Goal: Use online tool/utility: Utilize a website feature to perform a specific function

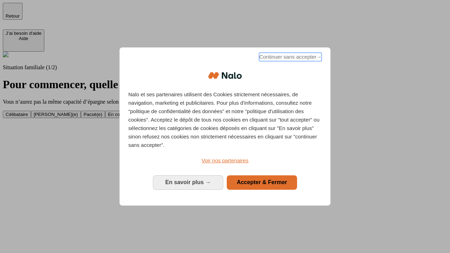
click at [290, 58] on span "Continuer sans accepter →" at bounding box center [290, 57] width 63 height 8
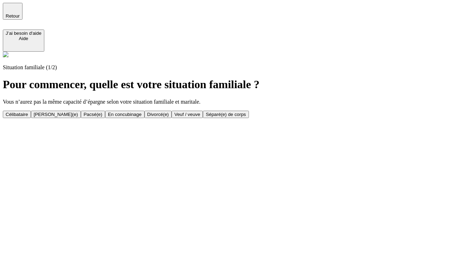
click at [142, 114] on div "En concubinage" at bounding box center [125, 114] width 34 height 5
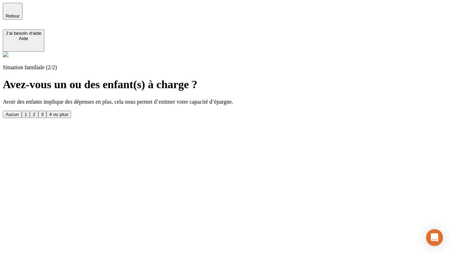
click at [35, 112] on div "2" at bounding box center [34, 114] width 2 height 5
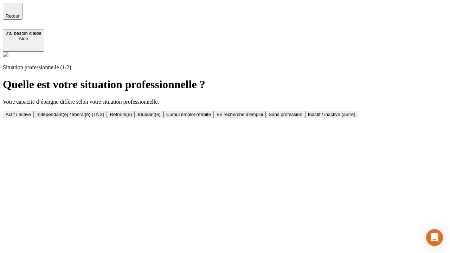
click at [104, 112] on div "Indépendant(e) / libéral(e) (TNS)" at bounding box center [71, 114] width 68 height 5
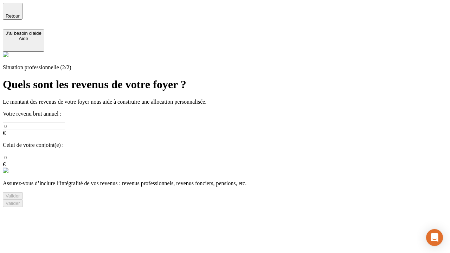
click at [65, 123] on input "text" at bounding box center [34, 126] width 62 height 7
type input "30 000"
click at [20, 193] on div "Valider" at bounding box center [13, 195] width 14 height 5
type input "0"
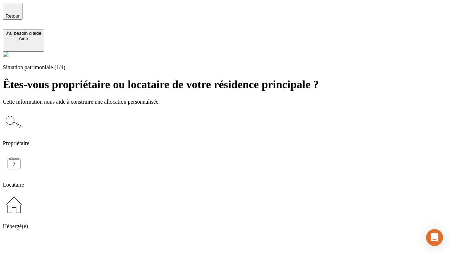
click at [25, 152] on icon at bounding box center [14, 163] width 23 height 23
type input "1 000"
click at [25, 152] on icon at bounding box center [14, 163] width 23 height 23
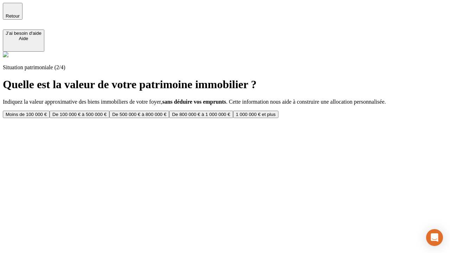
click at [47, 112] on div "Moins de 100 000 €" at bounding box center [26, 114] width 41 height 5
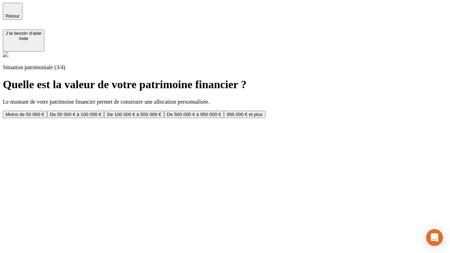
click at [44, 112] on div "Moins de 50 000 €" at bounding box center [25, 114] width 39 height 5
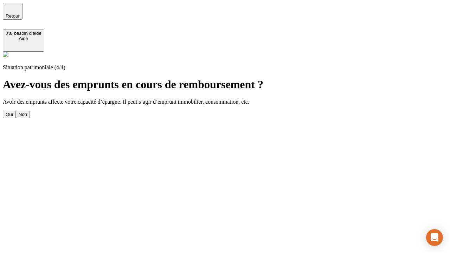
click at [27, 112] on div "Non" at bounding box center [23, 114] width 8 height 5
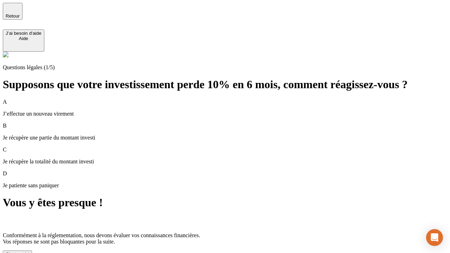
click at [29, 252] on div "C'est noté !" at bounding box center [18, 254] width 24 height 5
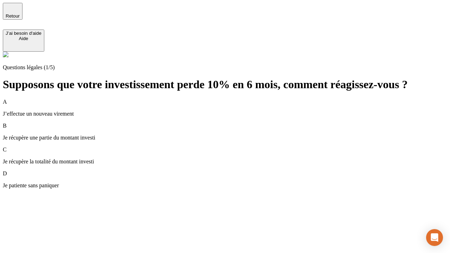
click at [233, 99] on div "A J’effectue un nouveau virement" at bounding box center [225, 108] width 444 height 18
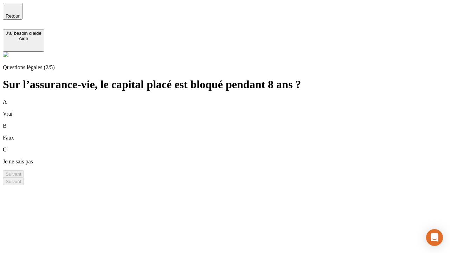
click at [233, 99] on div "A Vrai" at bounding box center [225, 108] width 444 height 18
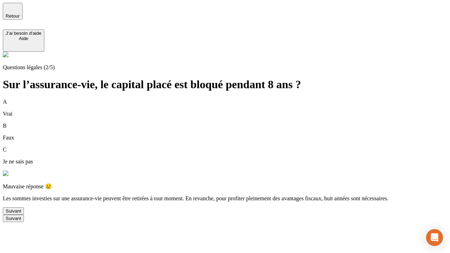
click at [21, 214] on div "Suivant" at bounding box center [13, 211] width 15 height 5
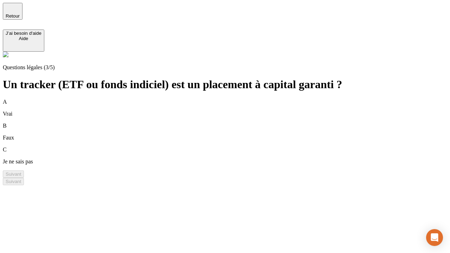
click at [233, 99] on div "A Vrai" at bounding box center [225, 108] width 444 height 18
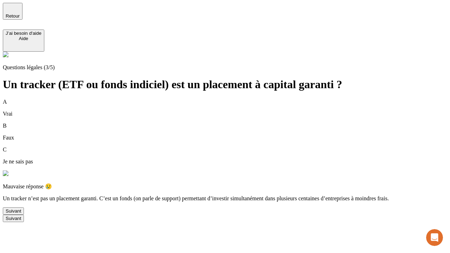
click at [21, 214] on div "Suivant" at bounding box center [13, 211] width 15 height 5
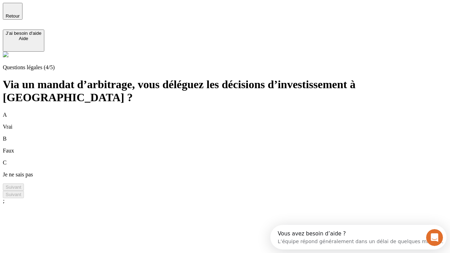
click at [233, 112] on div "A Vrai" at bounding box center [225, 121] width 444 height 18
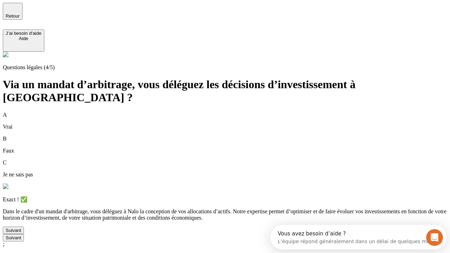
click at [21, 233] on div "Suivant" at bounding box center [13, 230] width 15 height 5
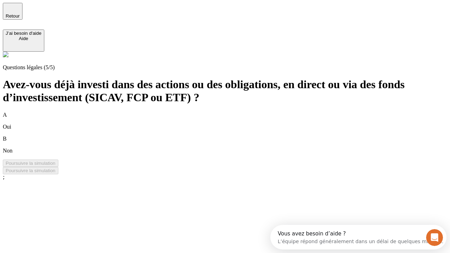
click at [233, 136] on div "B Non" at bounding box center [225, 145] width 444 height 18
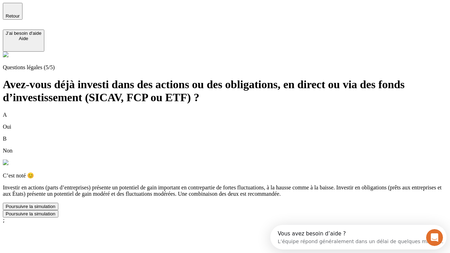
click at [56, 209] on div "Poursuivre la simulation" at bounding box center [31, 206] width 50 height 5
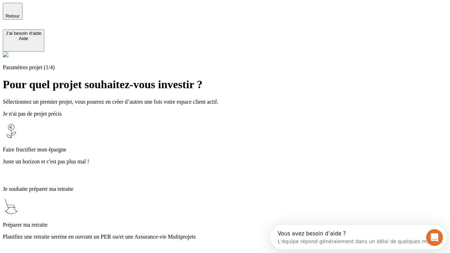
click at [233, 159] on p "Juste un horizon et c'est pas plus mal !" at bounding box center [225, 162] width 444 height 6
